Goal: Navigation & Orientation: Find specific page/section

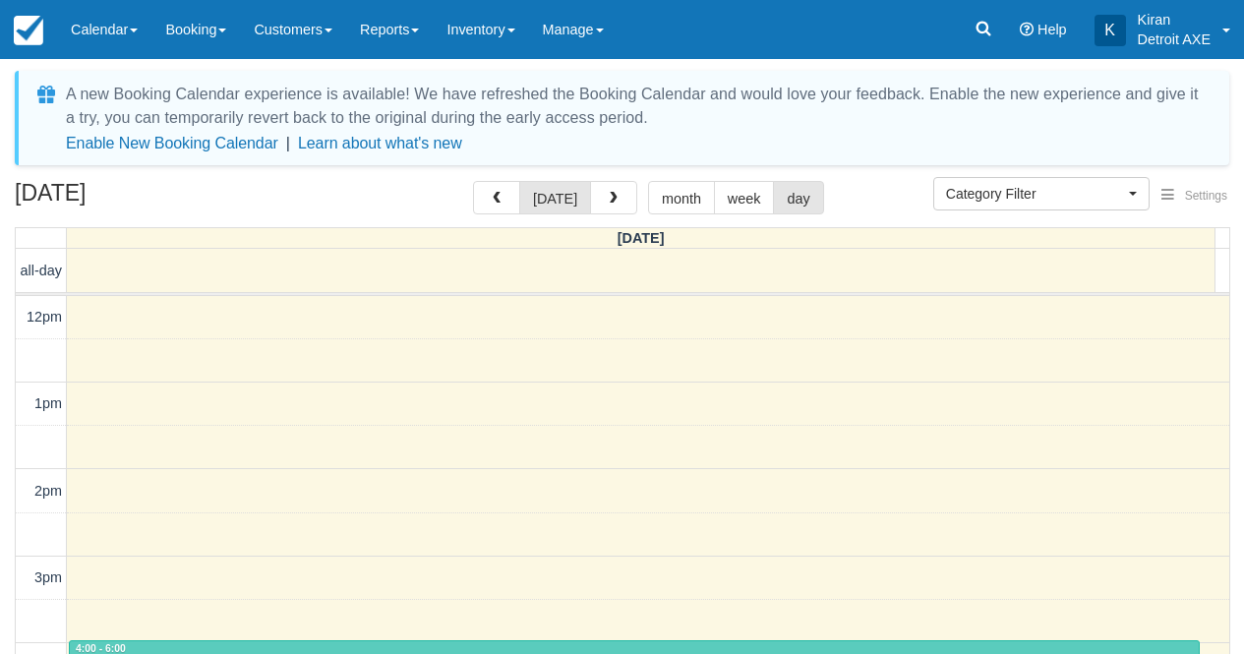
select select
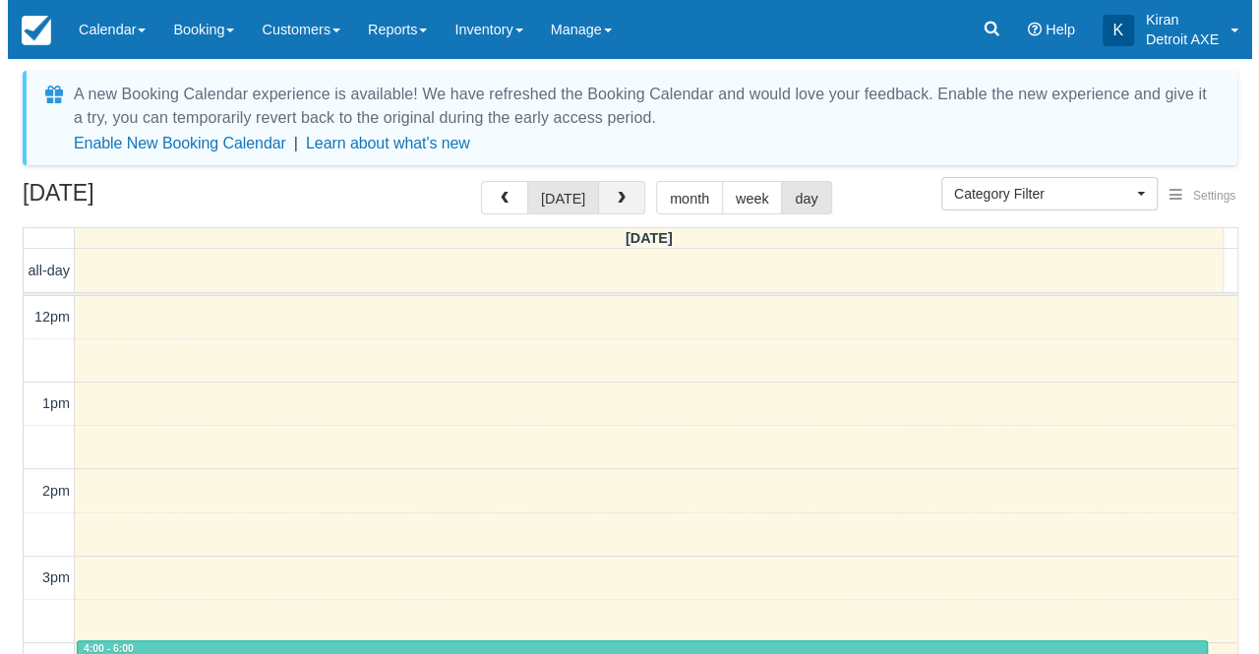
scroll to position [346, 0]
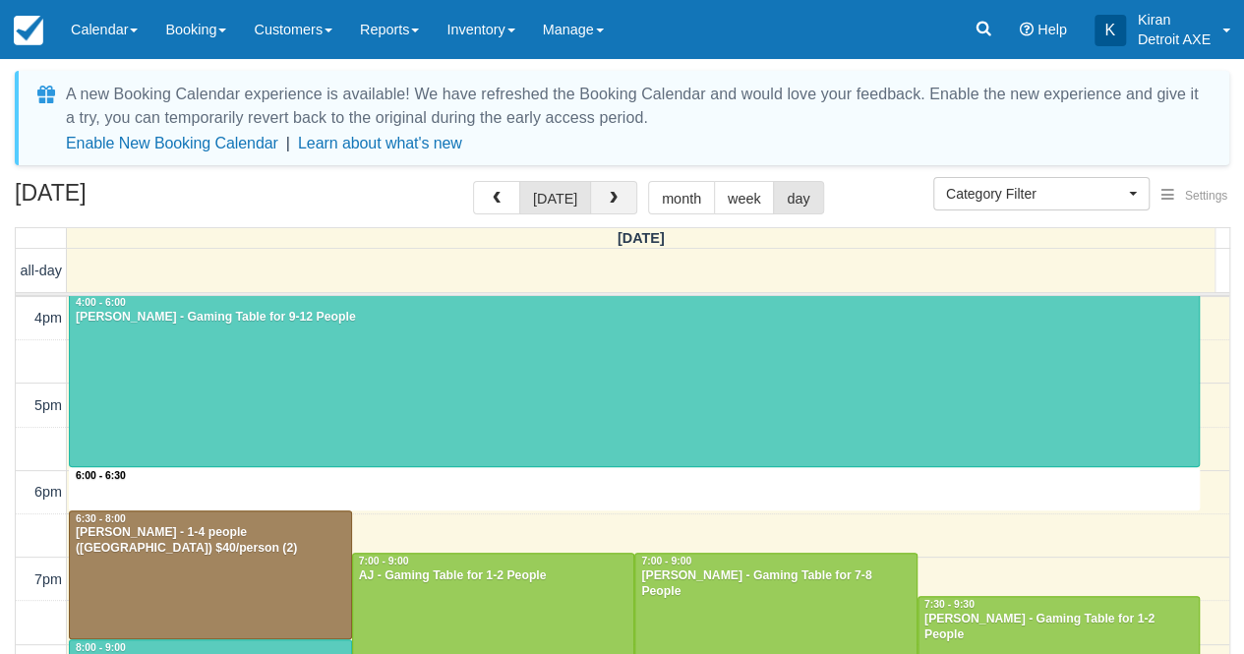
click at [611, 196] on span "button" at bounding box center [614, 199] width 14 height 14
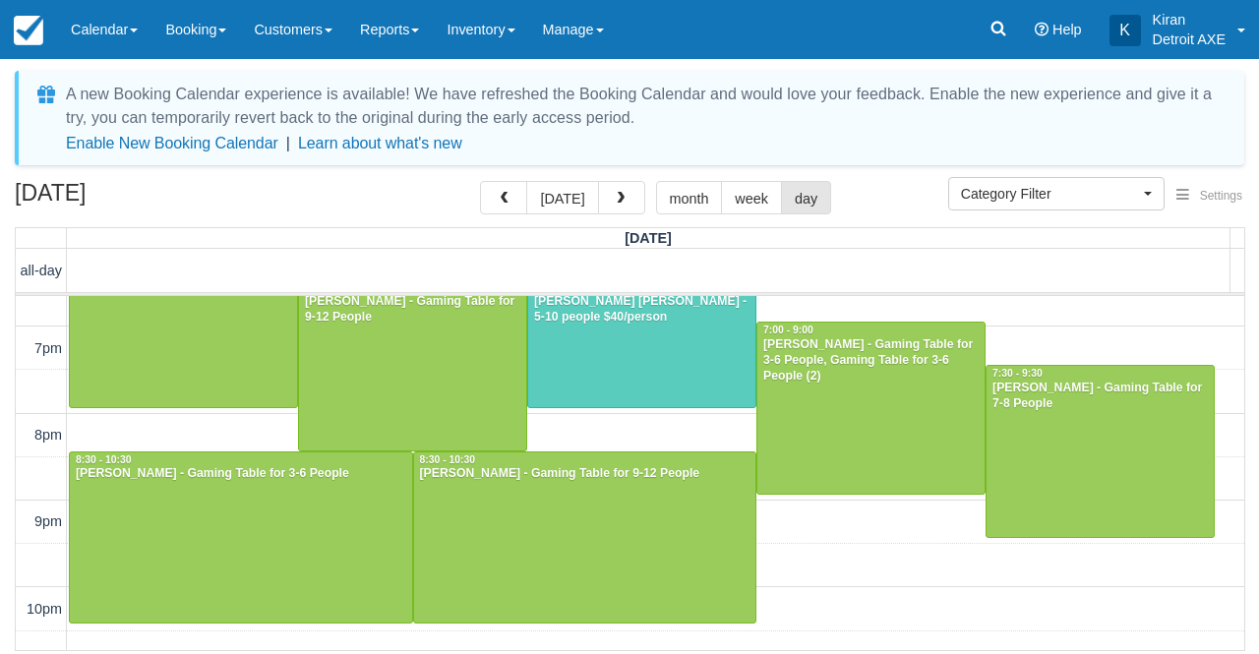
scroll to position [578, 0]
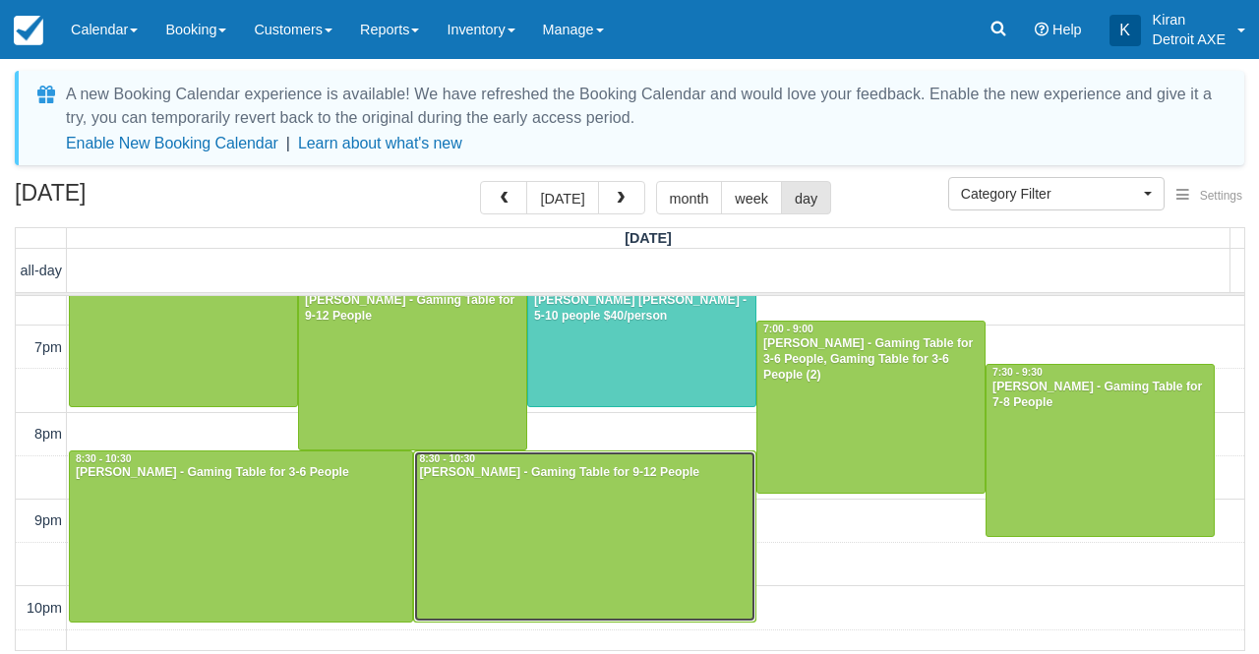
click at [606, 509] on div at bounding box center [585, 536] width 342 height 170
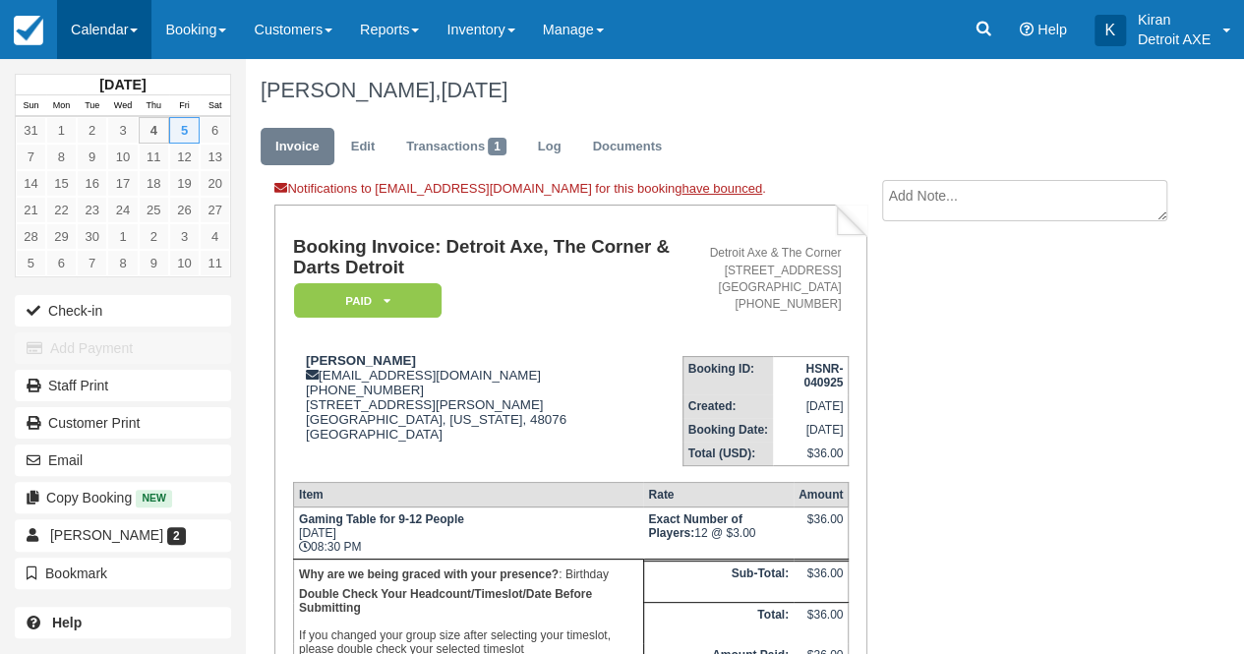
click at [140, 36] on link "Calendar" at bounding box center [104, 29] width 94 height 59
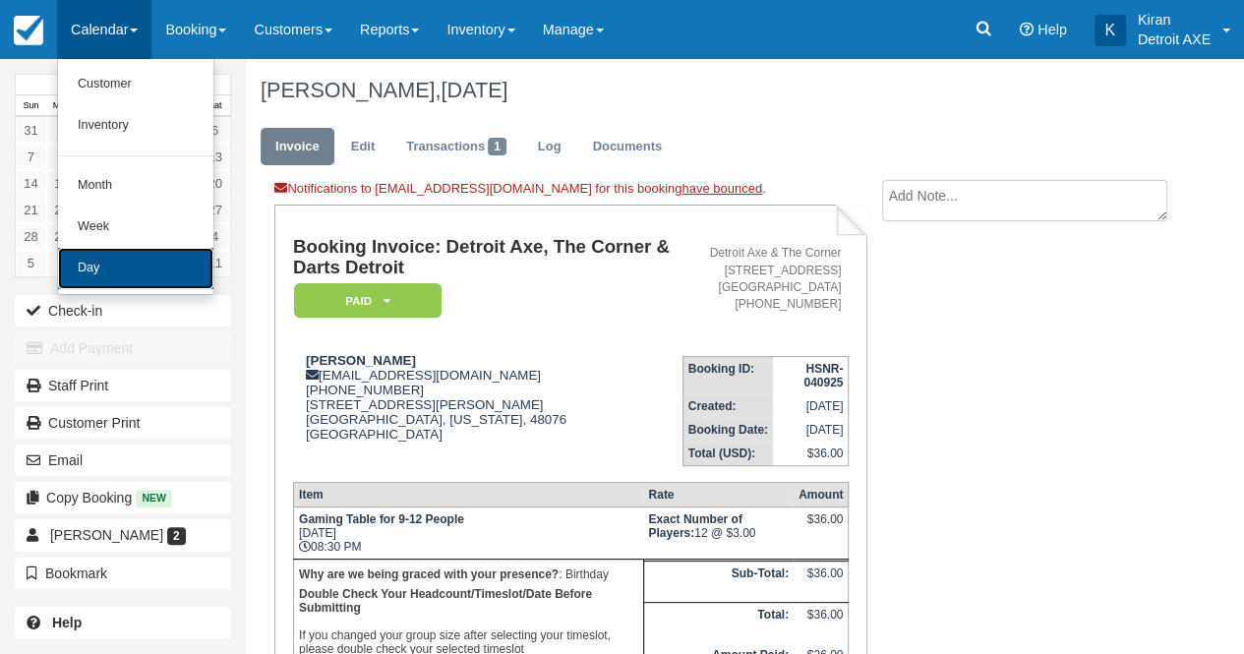
click at [153, 269] on link "Day" at bounding box center [135, 268] width 155 height 41
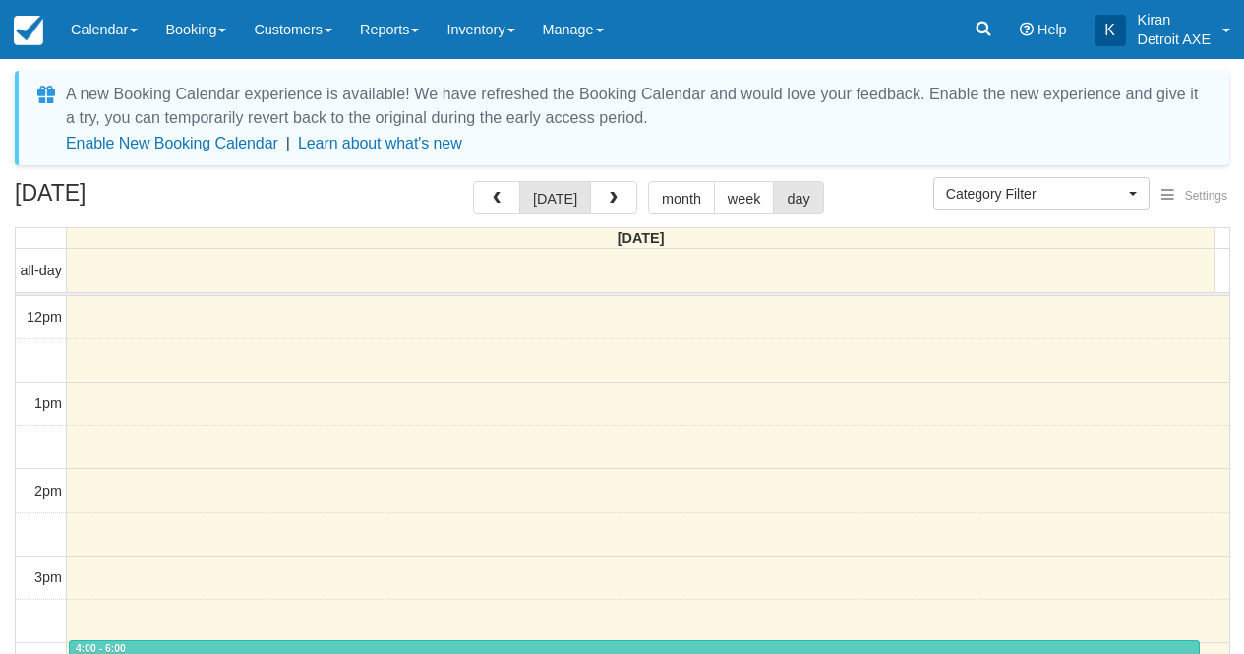
select select
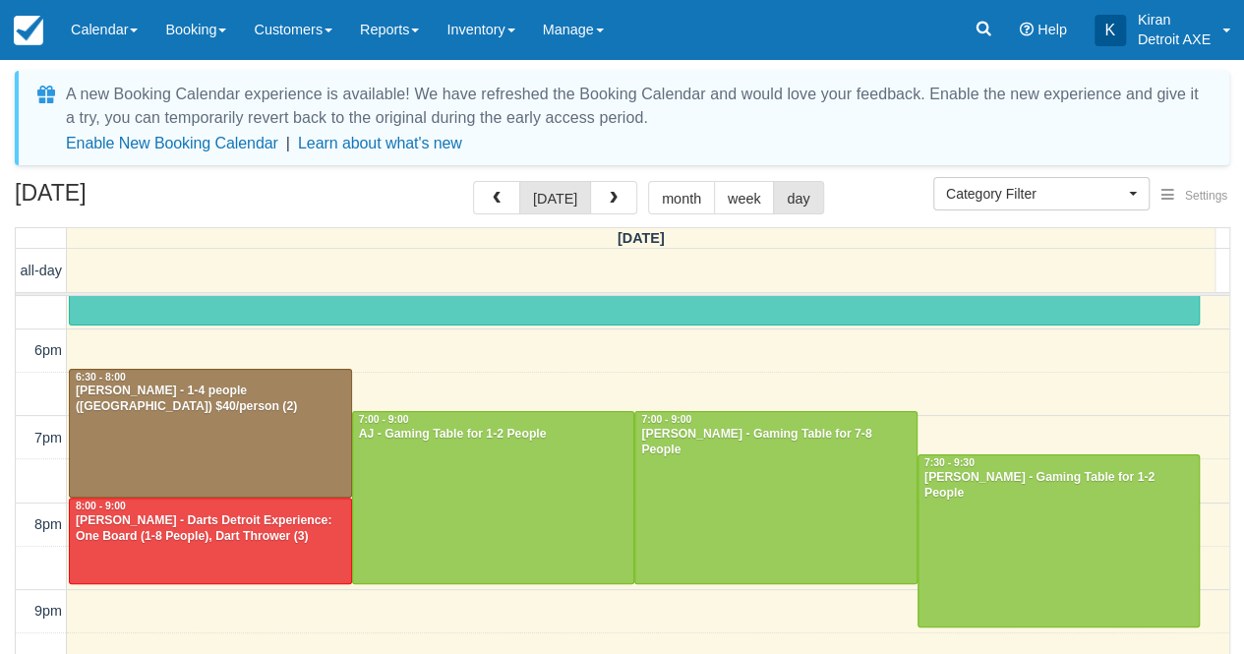
scroll to position [495, 0]
